Goal: Transaction & Acquisition: Purchase product/service

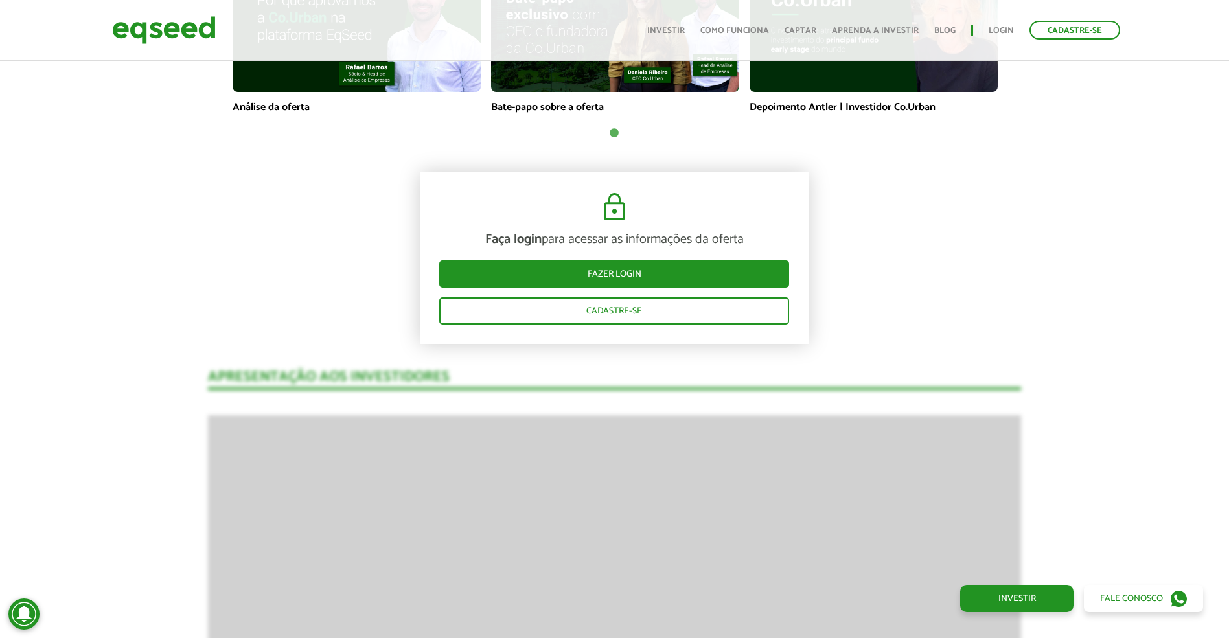
scroll to position [1295, 0]
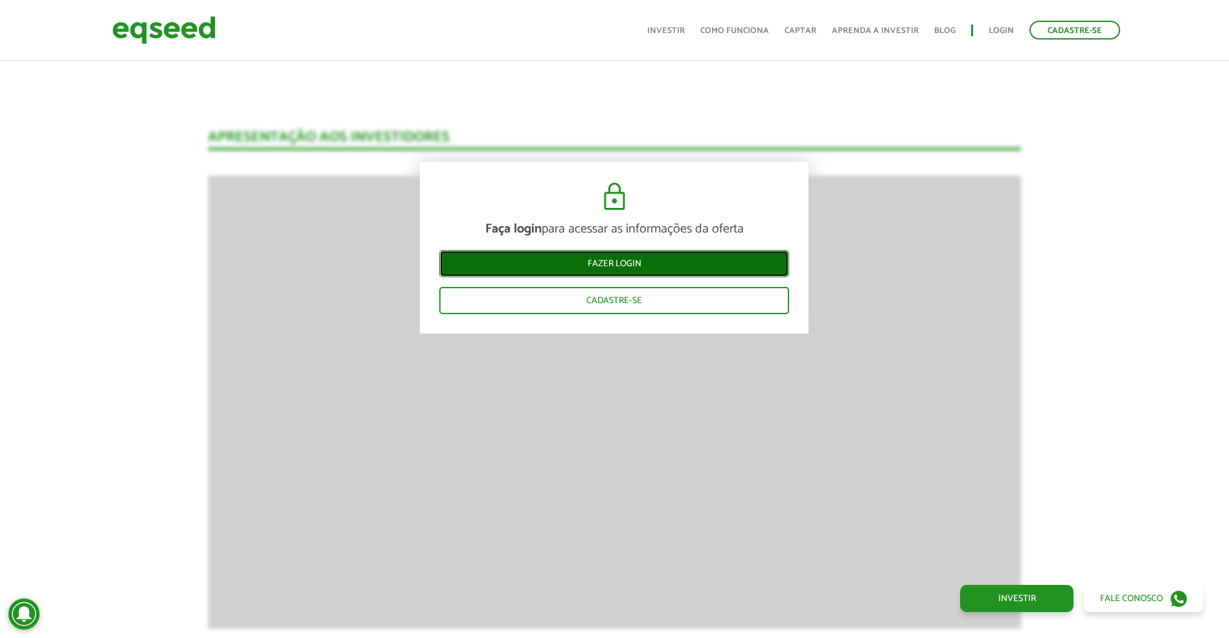
click at [506, 260] on link "Fazer login" at bounding box center [614, 263] width 350 height 27
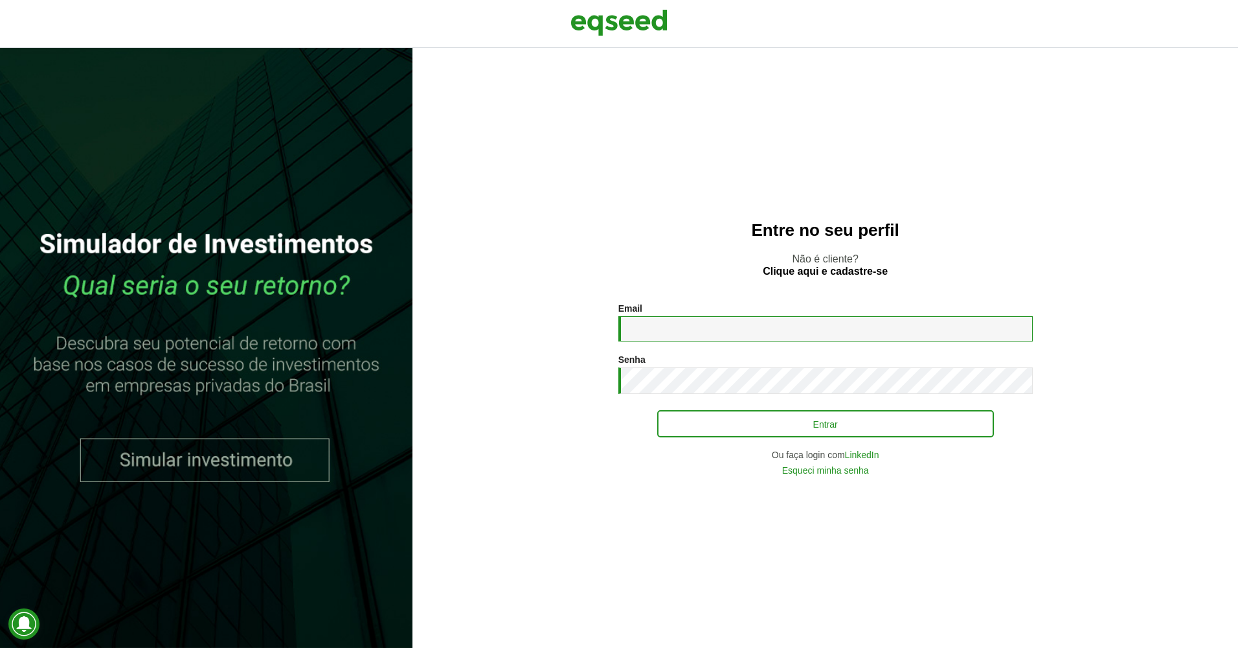
type input "**********"
click at [729, 419] on button "Entrar" at bounding box center [825, 423] width 337 height 25
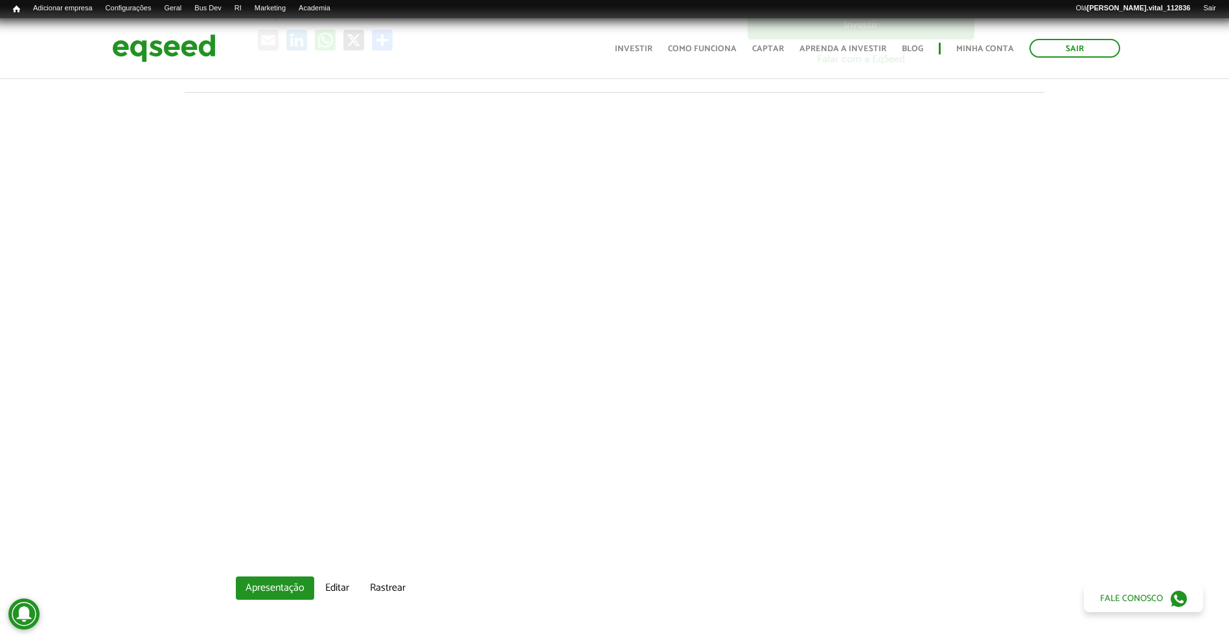
scroll to position [194, 0]
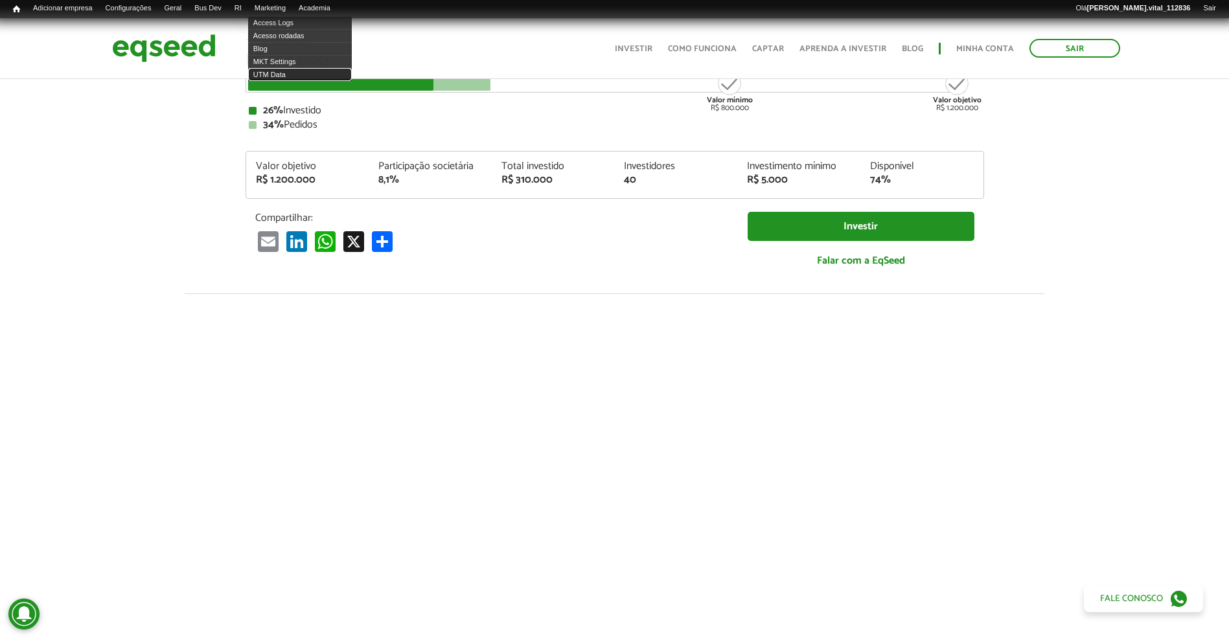
click at [303, 69] on link "UTM Data" at bounding box center [300, 74] width 104 height 13
